Goal: Task Accomplishment & Management: Use online tool/utility

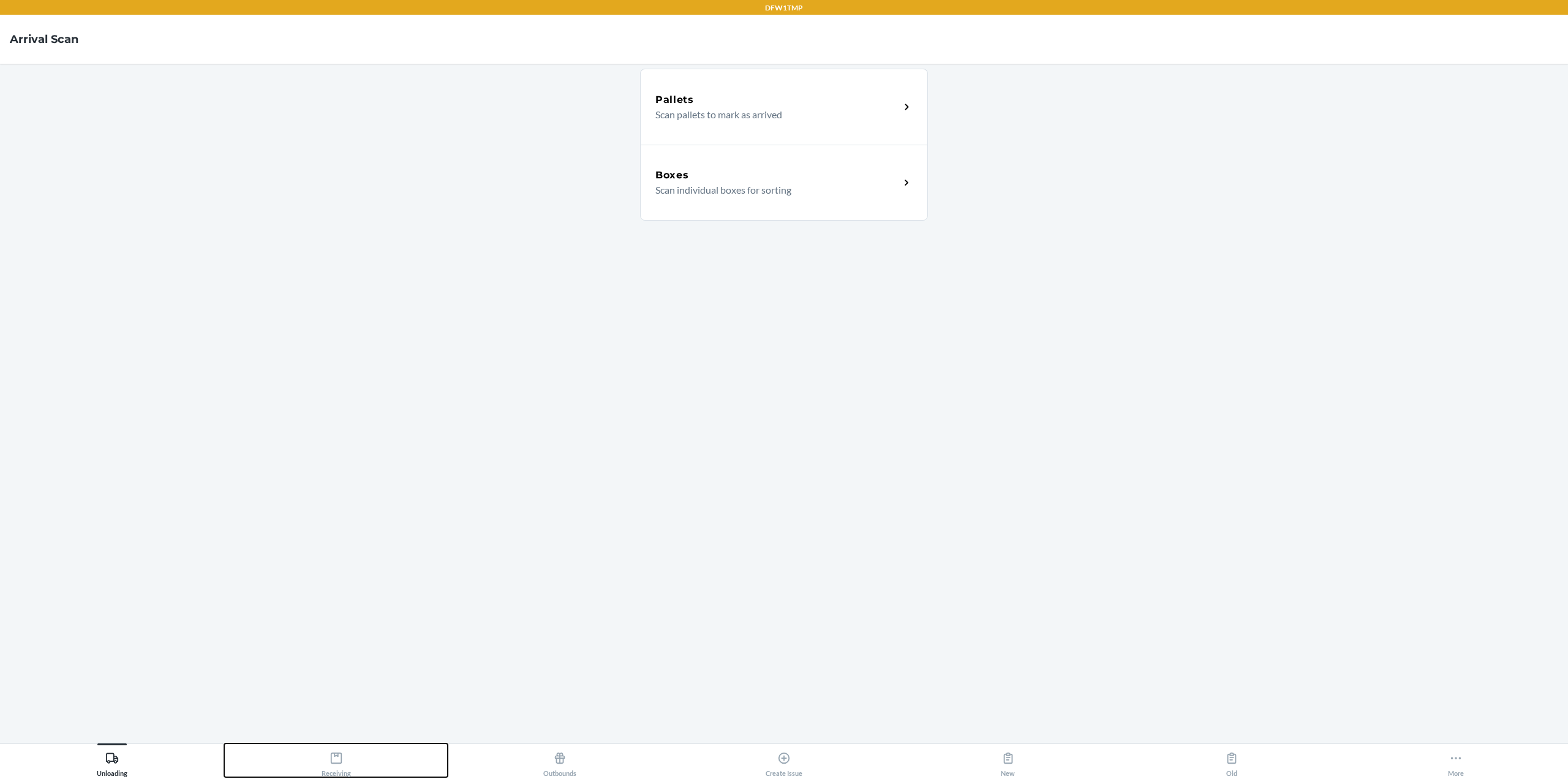
drag, startPoint x: 351, startPoint y: 761, endPoint x: 362, endPoint y: 755, distance: 12.5
click at [351, 761] on div "Receiving" at bounding box center [337, 761] width 30 height 30
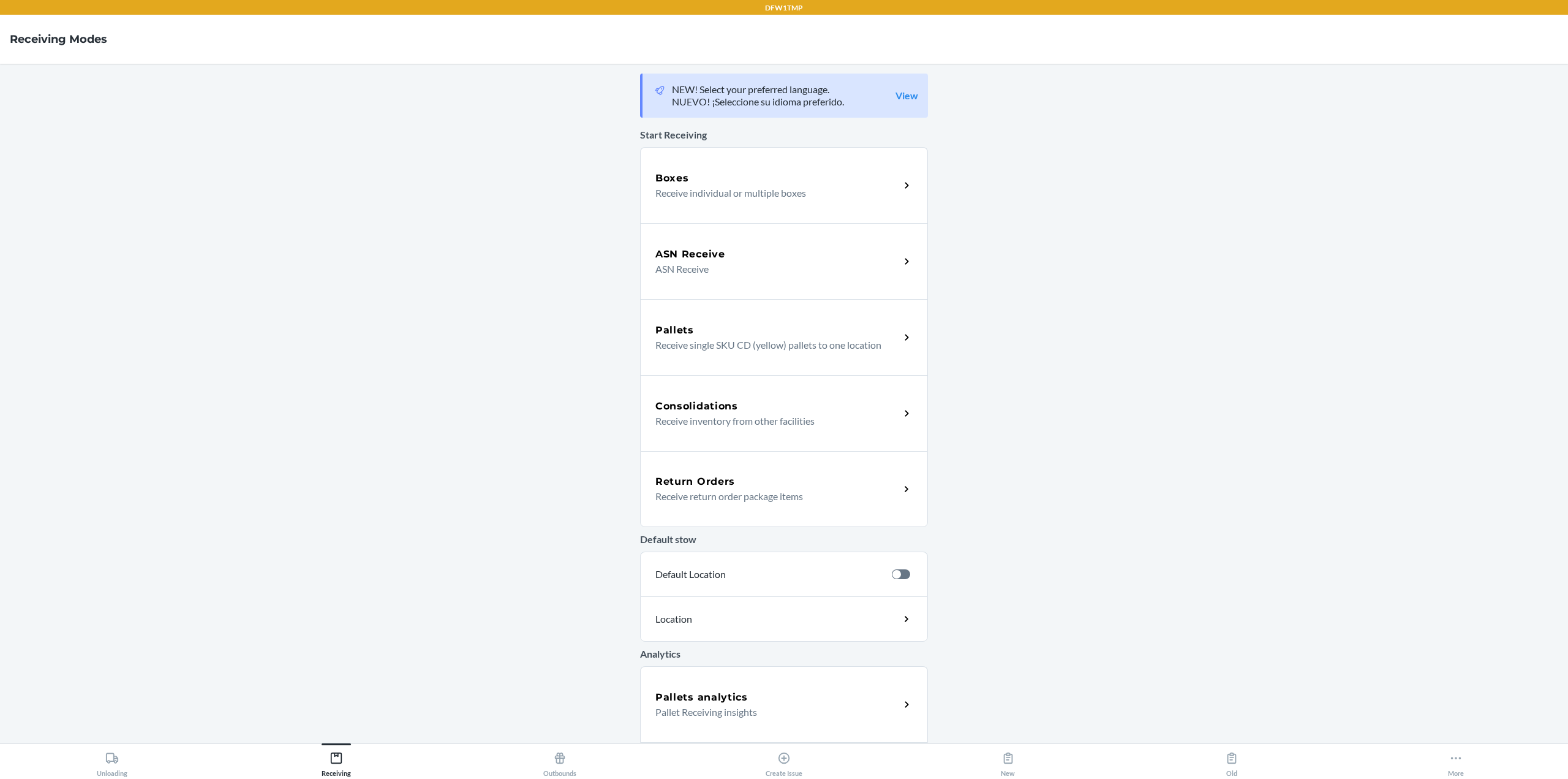
click at [787, 167] on div "Boxes Receive individual or multiple boxes" at bounding box center [784, 185] width 288 height 76
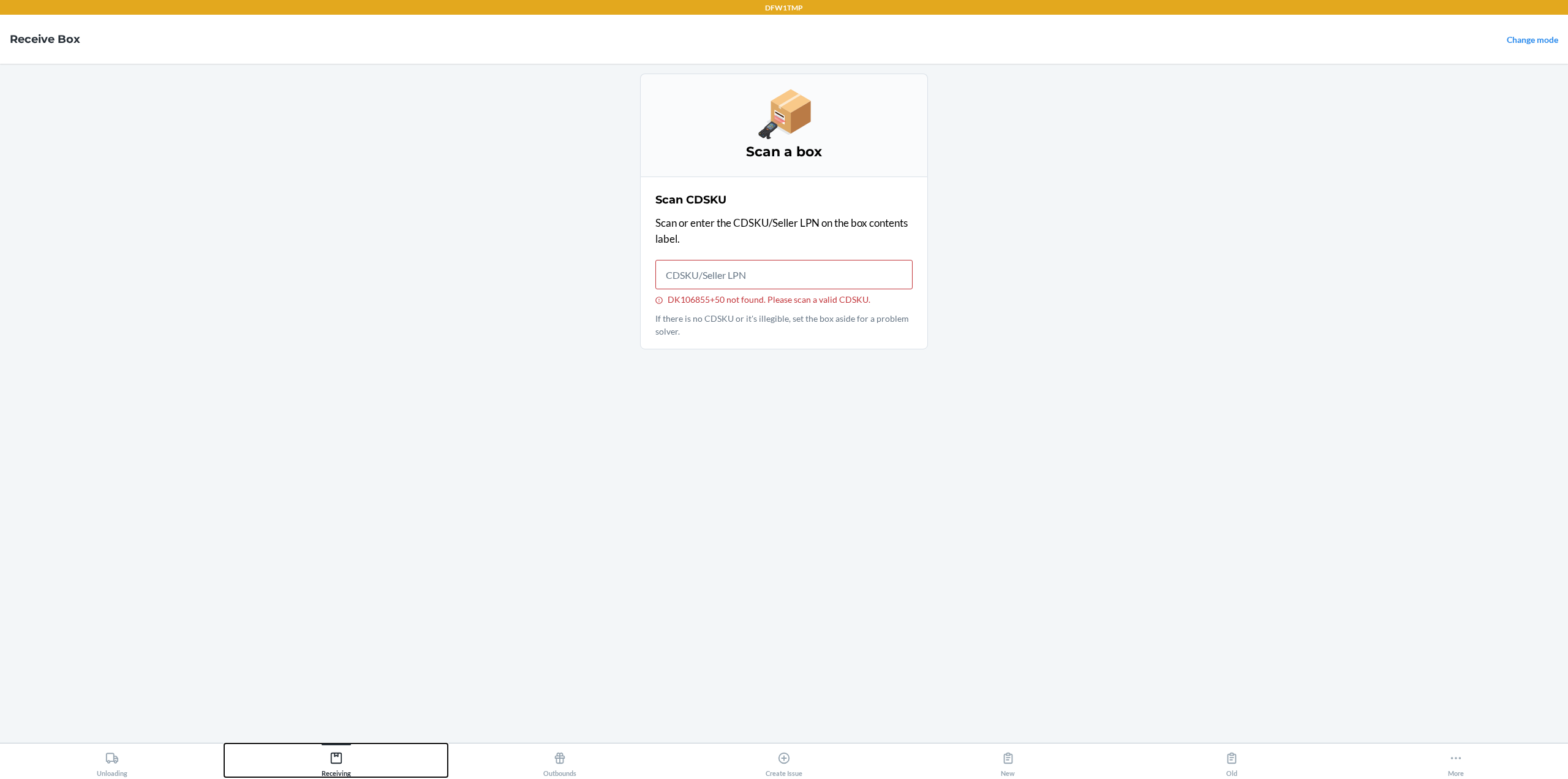
click at [333, 761] on icon at bounding box center [336, 757] width 13 height 13
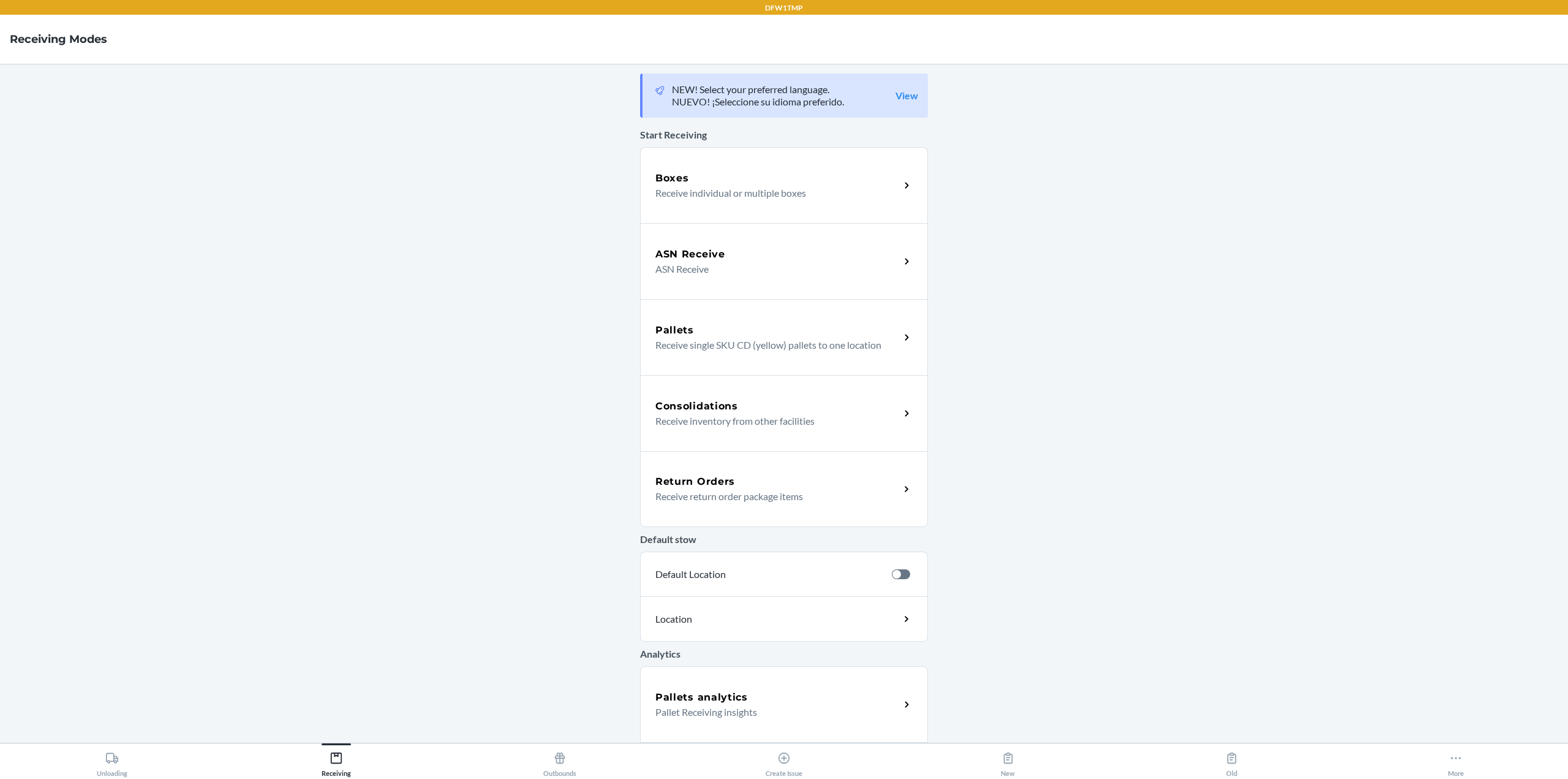
click at [747, 265] on p "ASN Receive" at bounding box center [772, 268] width 234 height 15
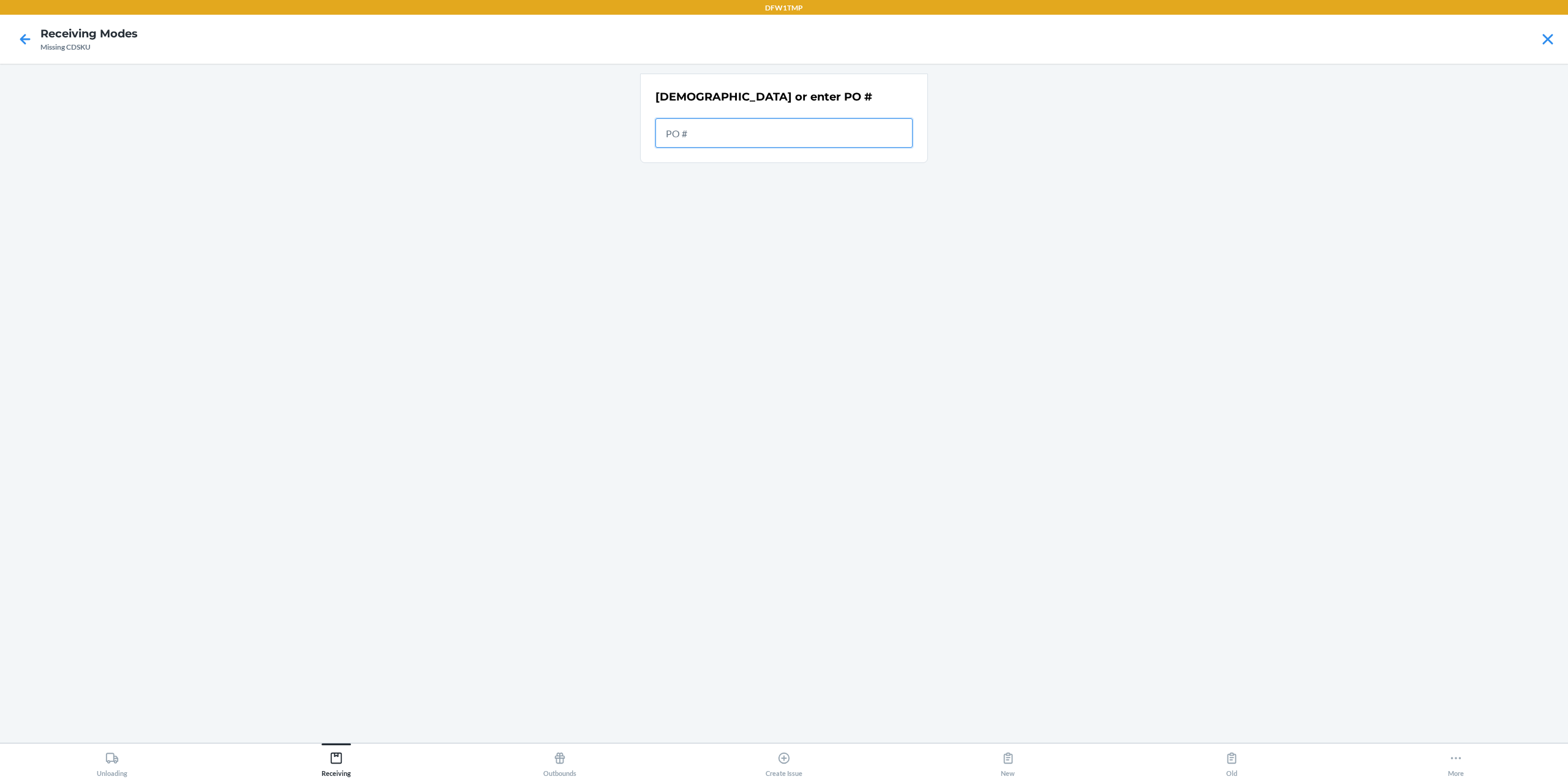
click at [744, 125] on input "text" at bounding box center [784, 133] width 257 height 30
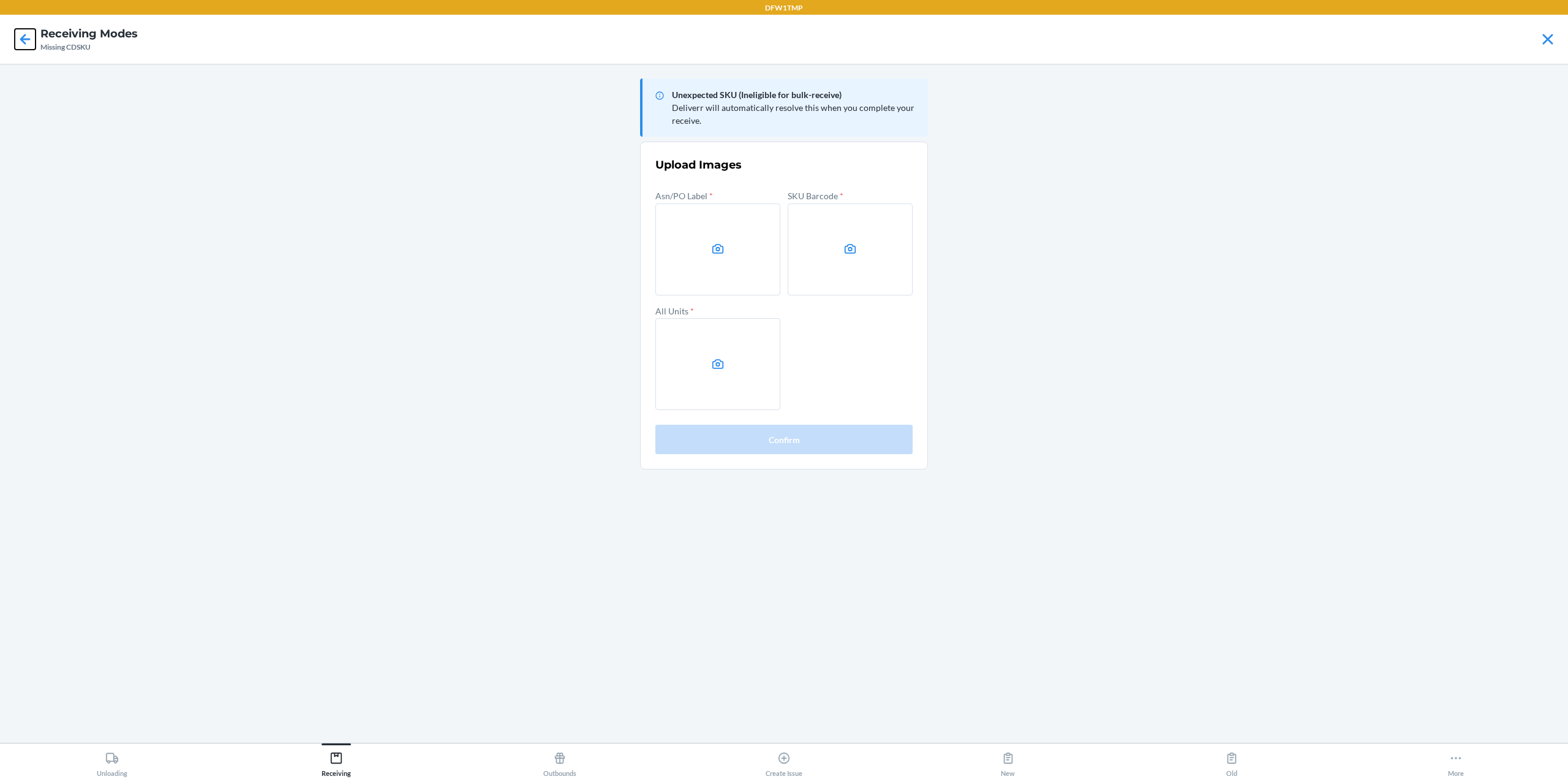
click at [26, 38] on icon at bounding box center [25, 39] width 21 height 21
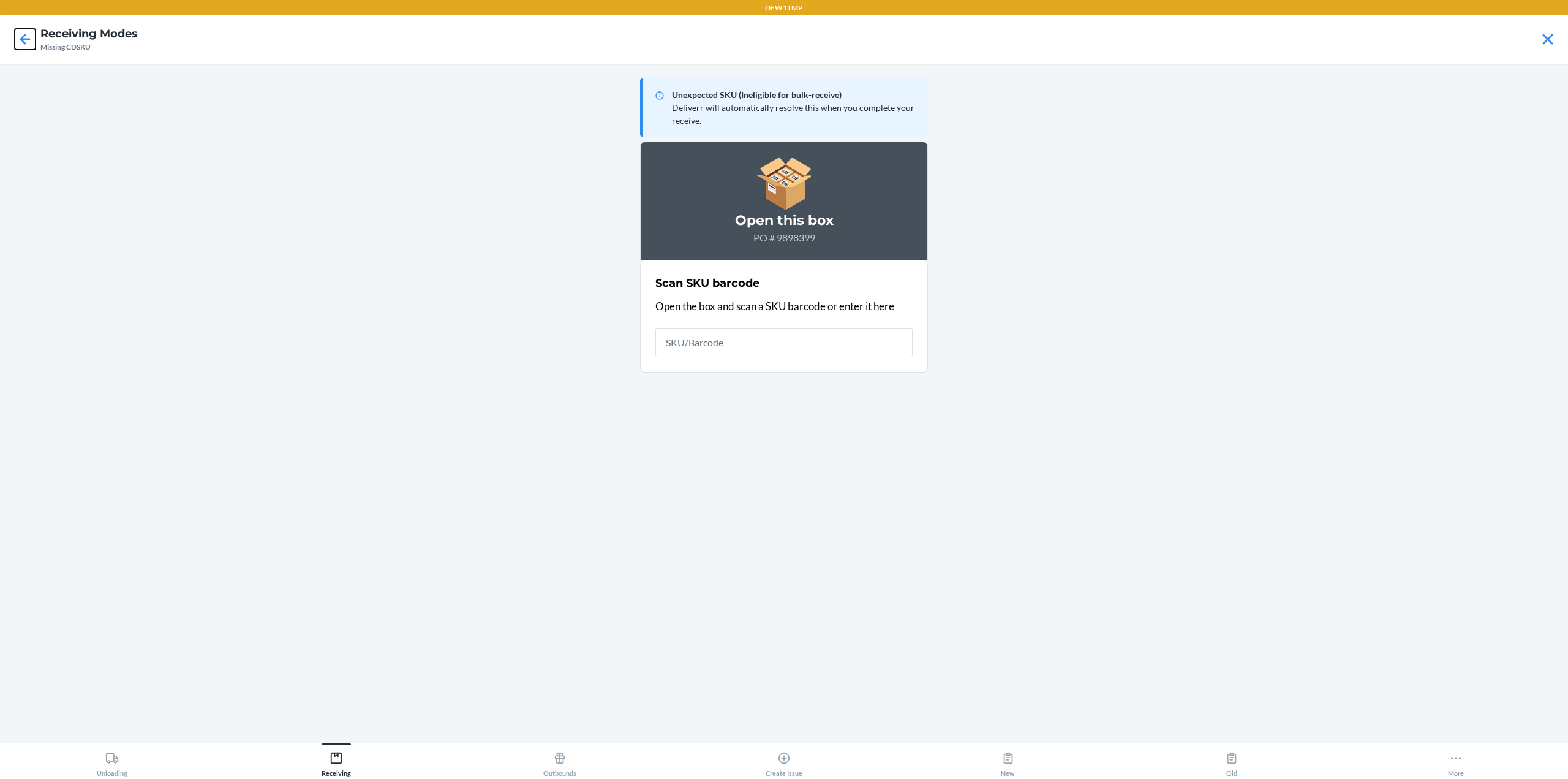
click at [26, 38] on icon at bounding box center [25, 39] width 21 height 21
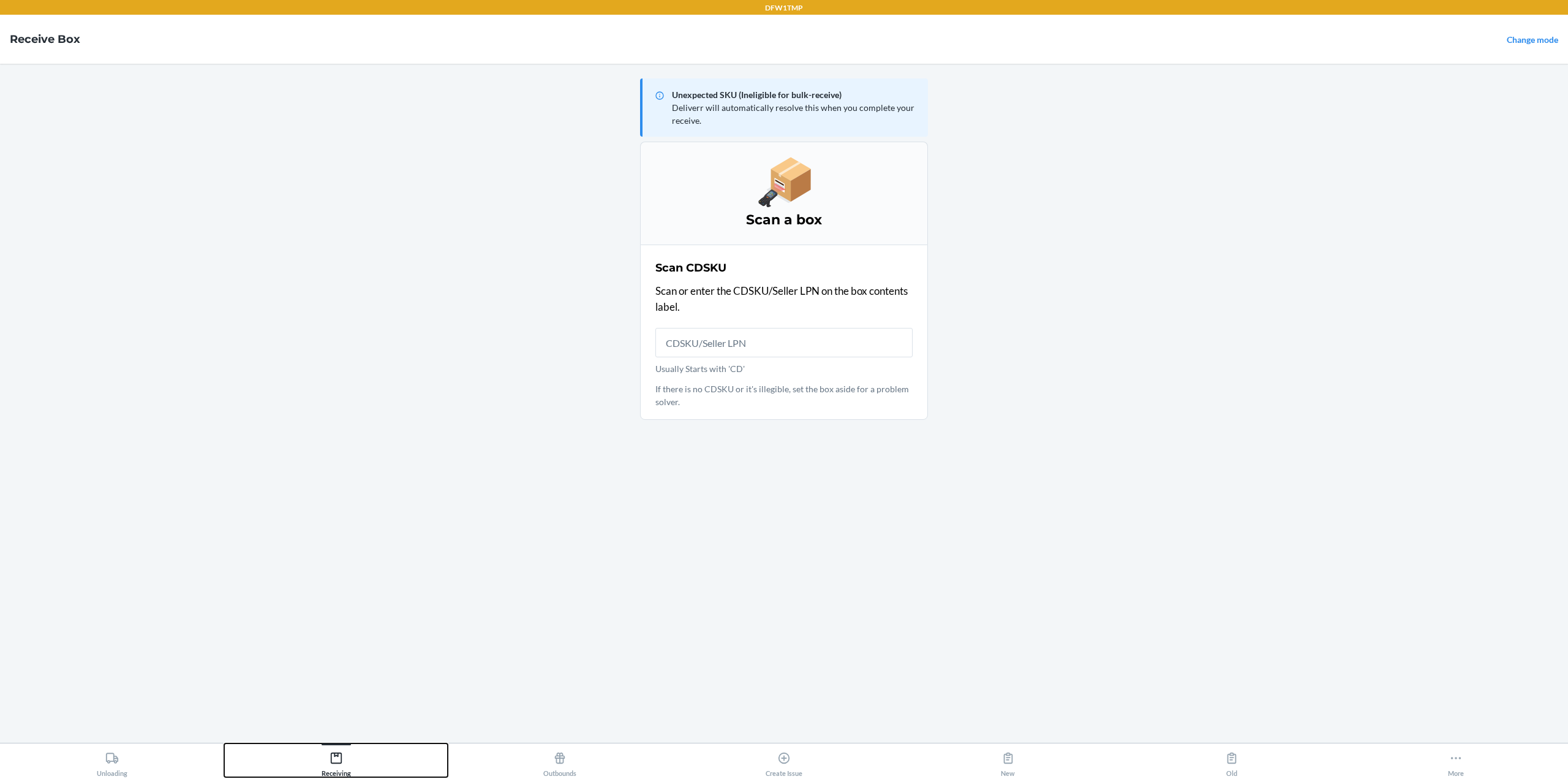
click at [328, 750] on div "Receiving" at bounding box center [337, 761] width 30 height 30
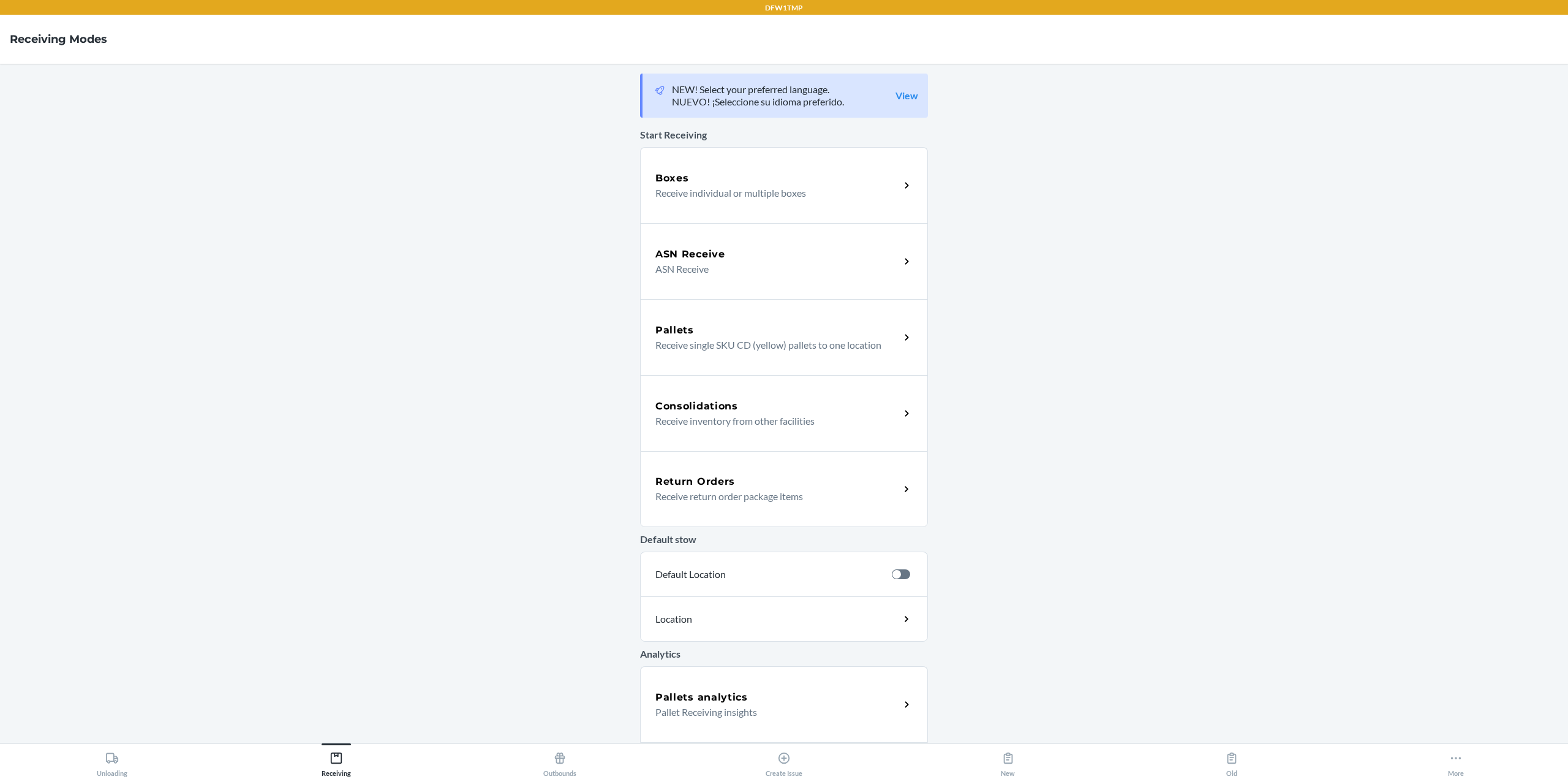
click at [696, 249] on h5 "ASN Receive" at bounding box center [690, 254] width 70 height 15
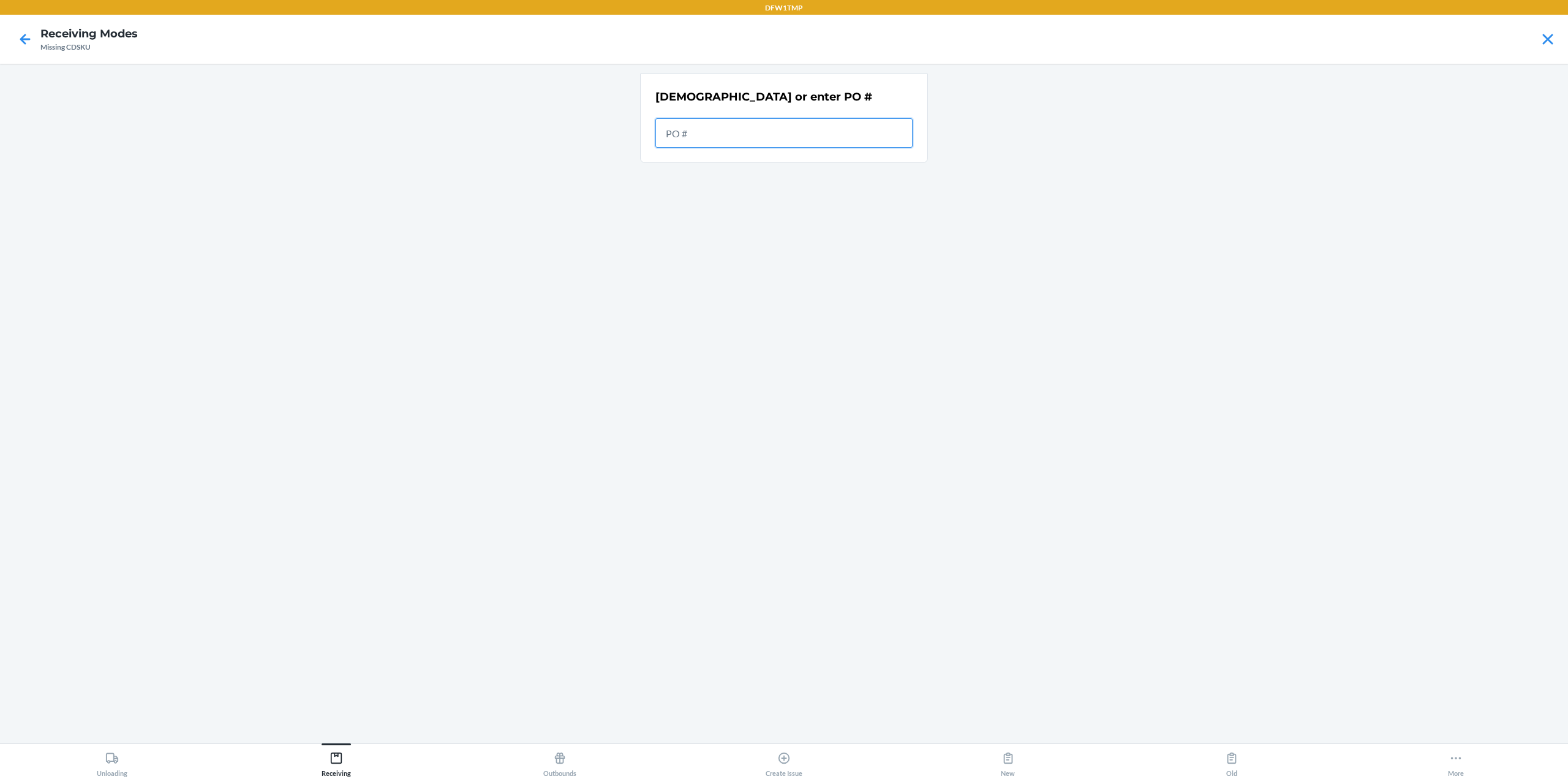
click at [717, 137] on input "text" at bounding box center [784, 133] width 257 height 30
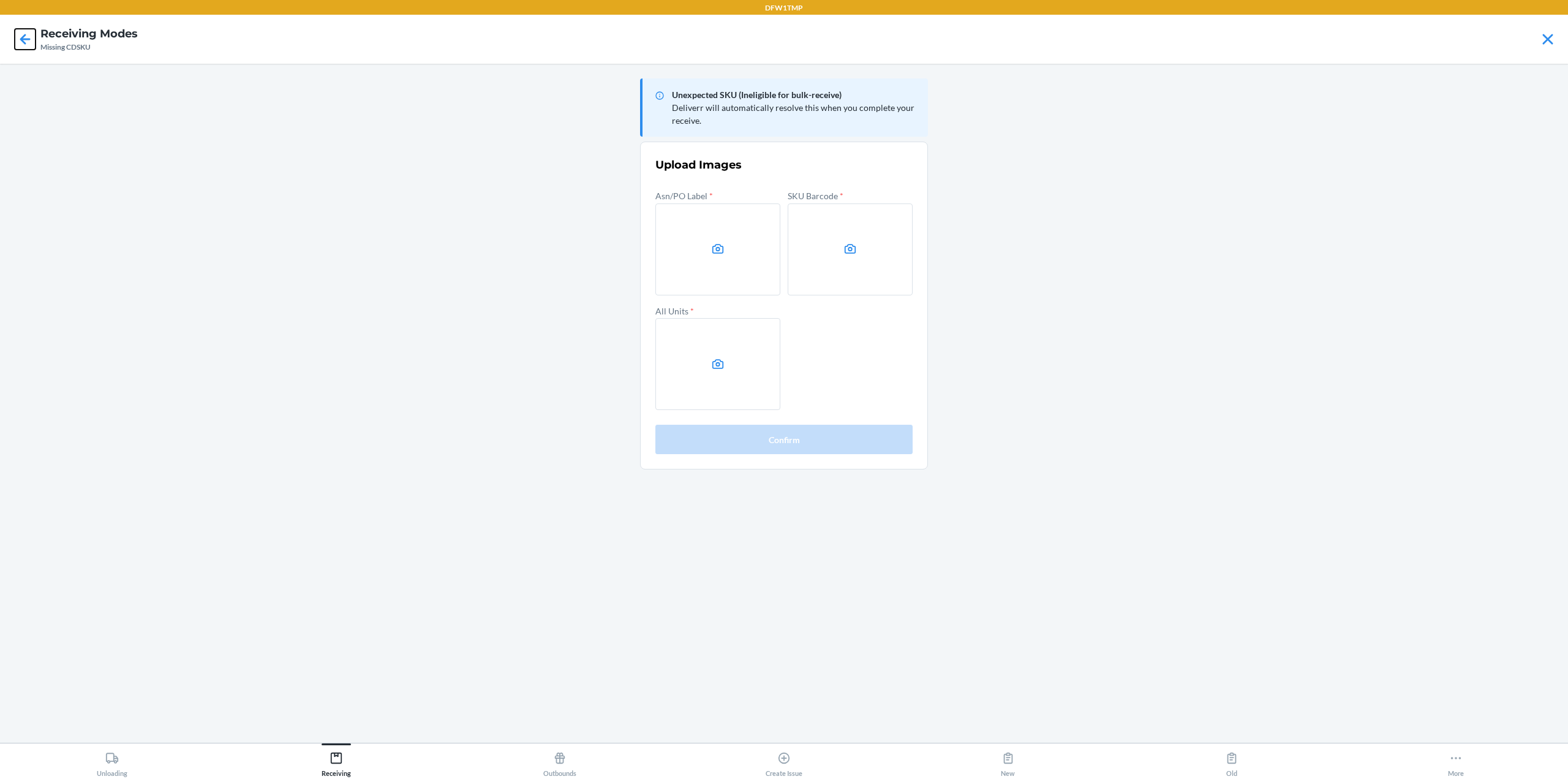
click at [30, 44] on icon at bounding box center [25, 39] width 21 height 21
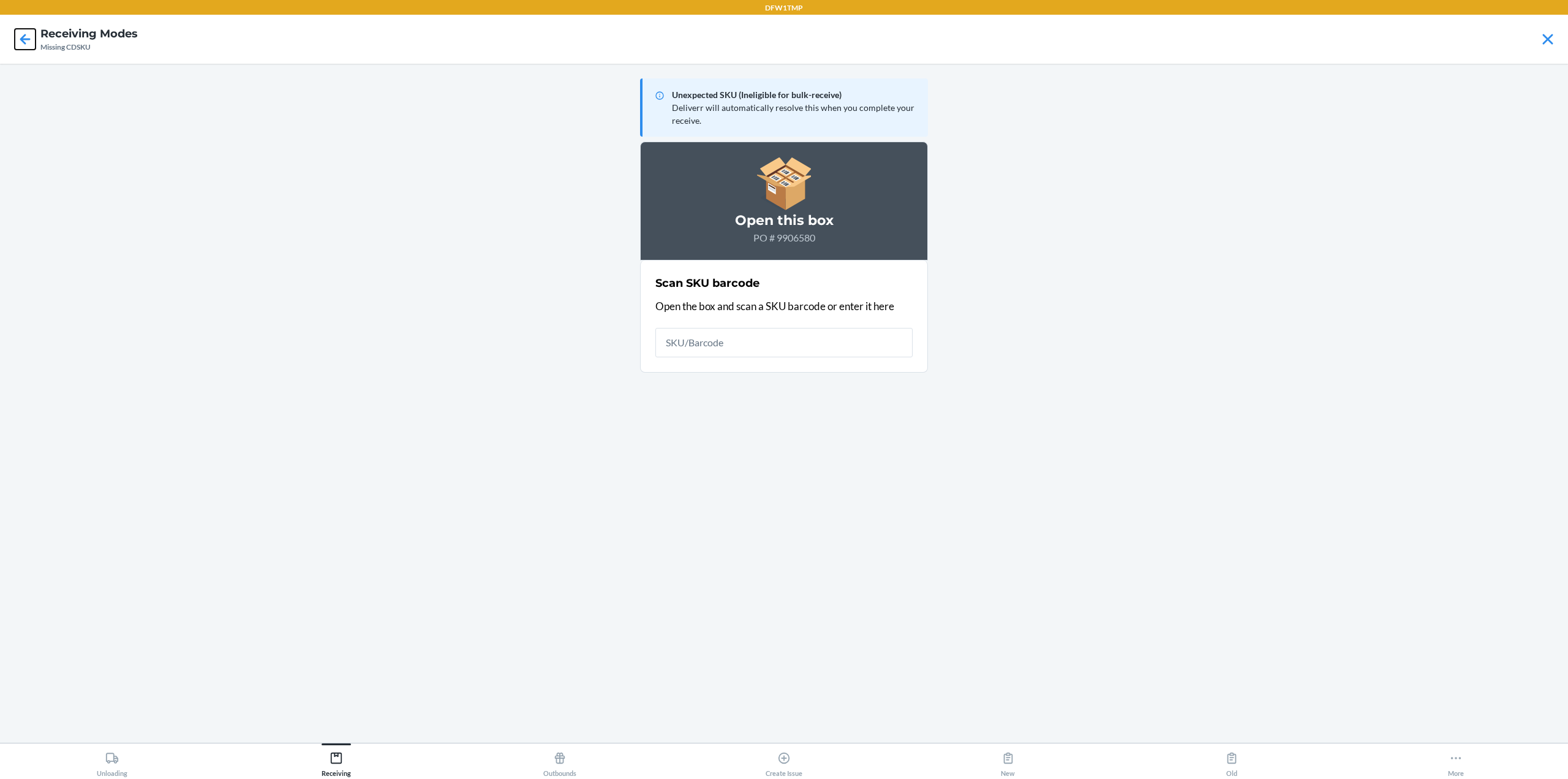
click at [30, 44] on icon at bounding box center [25, 39] width 21 height 21
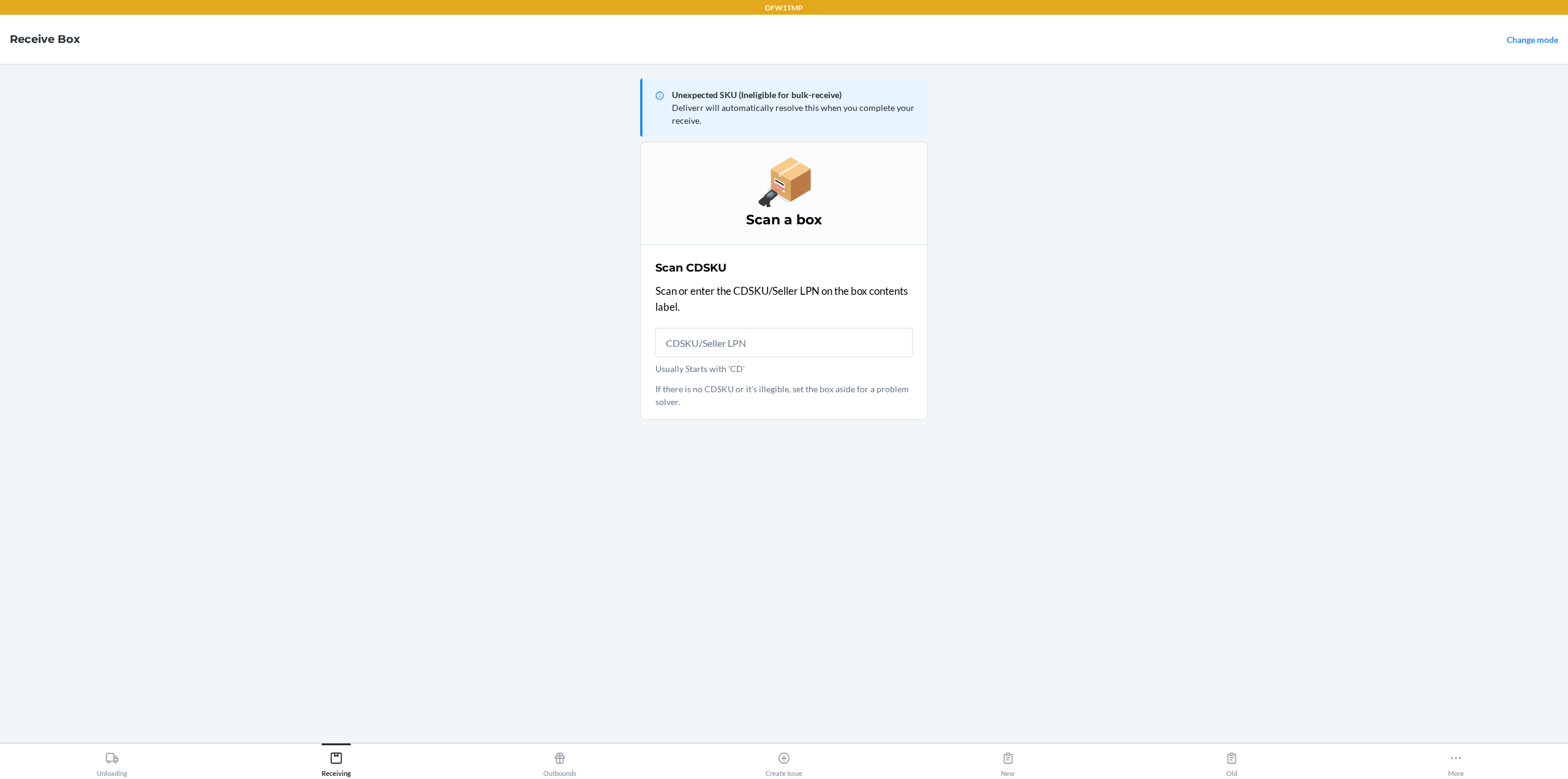
click at [30, 44] on h4 "Receive Box" at bounding box center [45, 39] width 70 height 16
drag, startPoint x: 342, startPoint y: 753, endPoint x: 541, endPoint y: 551, distance: 283.6
click at [344, 752] on div "Receiving" at bounding box center [337, 761] width 30 height 30
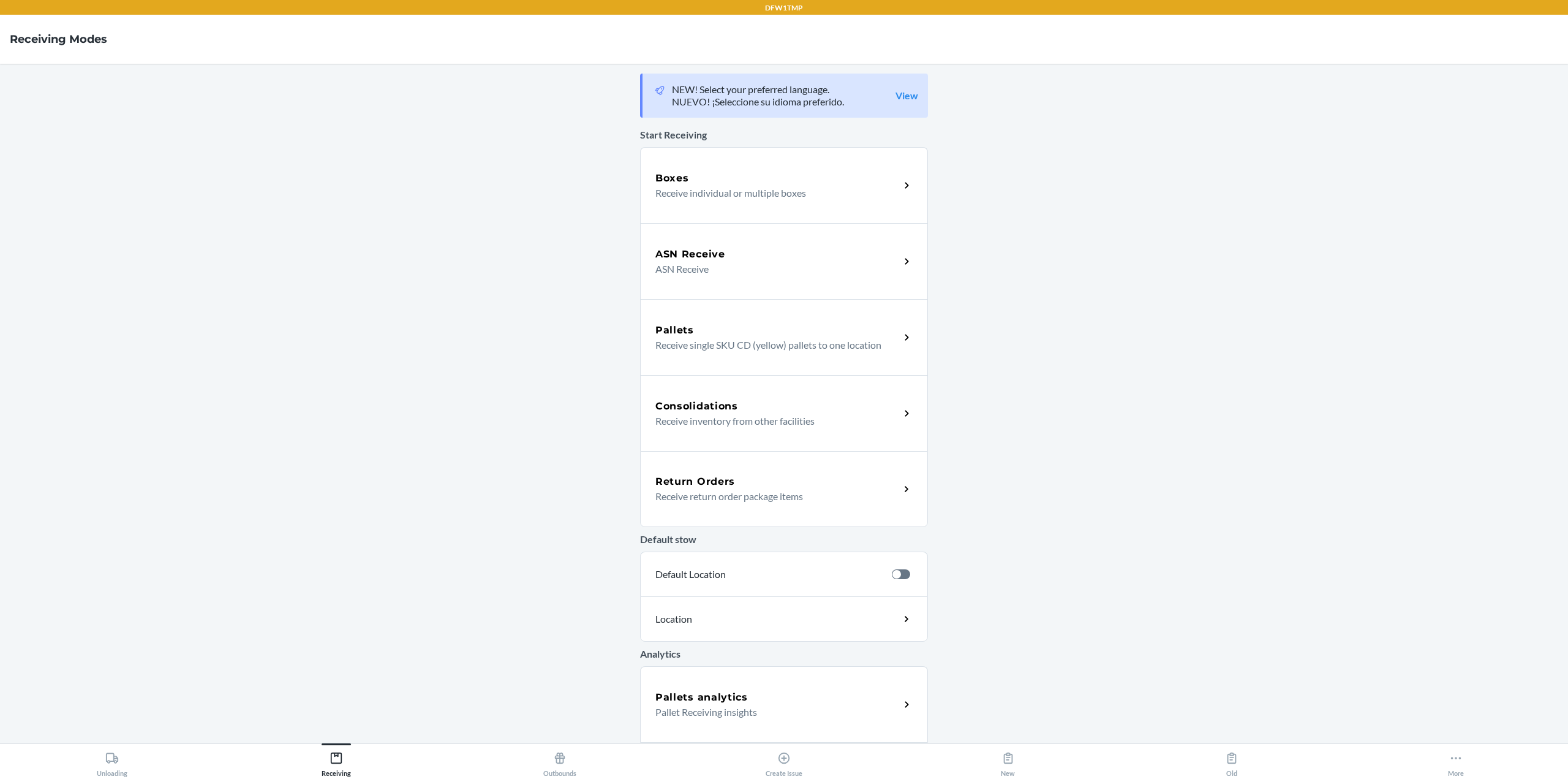
click at [710, 266] on p "ASN Receive" at bounding box center [772, 268] width 234 height 15
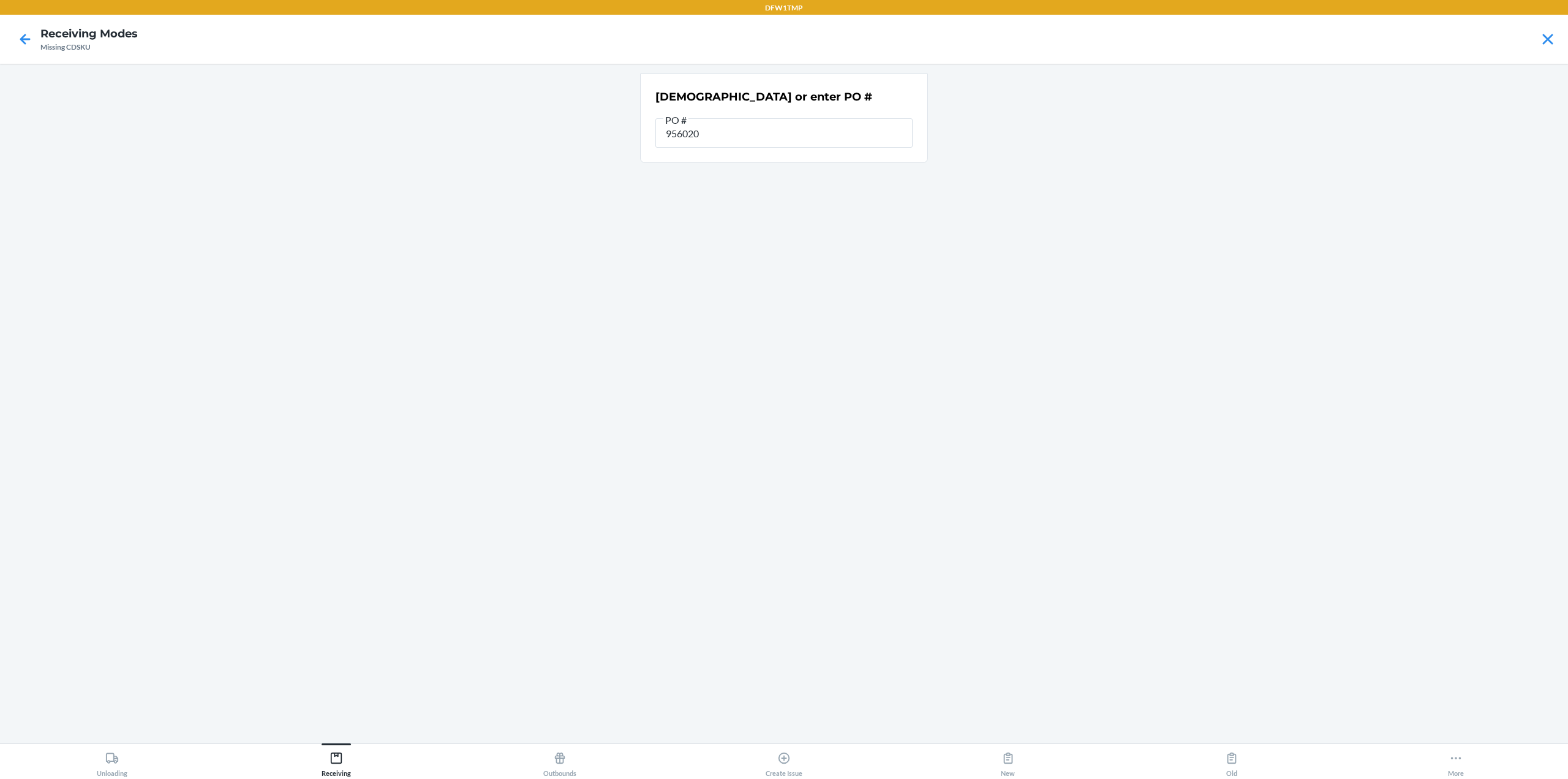
type input "9560201"
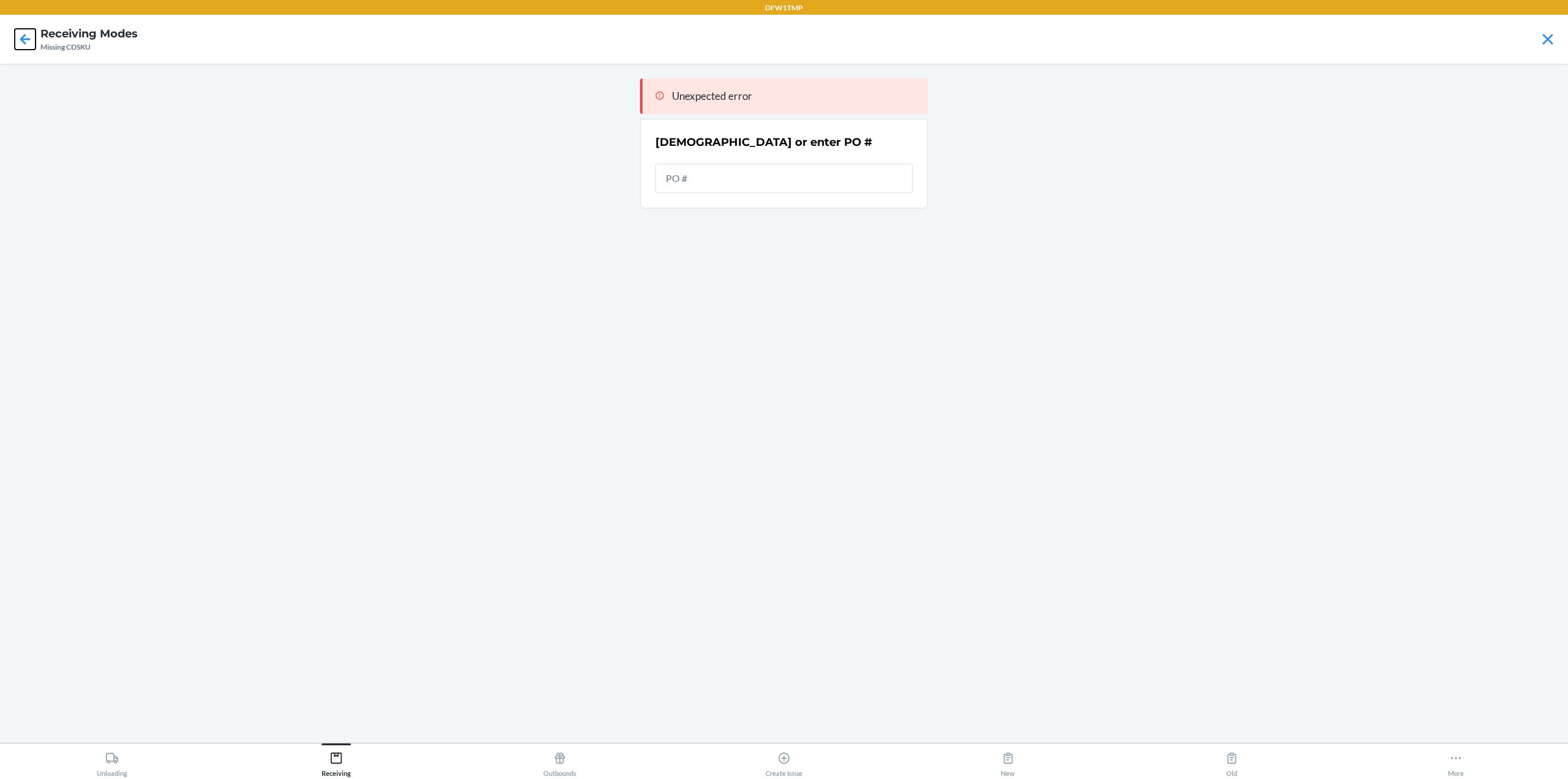
click at [22, 40] on icon at bounding box center [25, 39] width 11 height 11
